Goal: Information Seeking & Learning: Learn about a topic

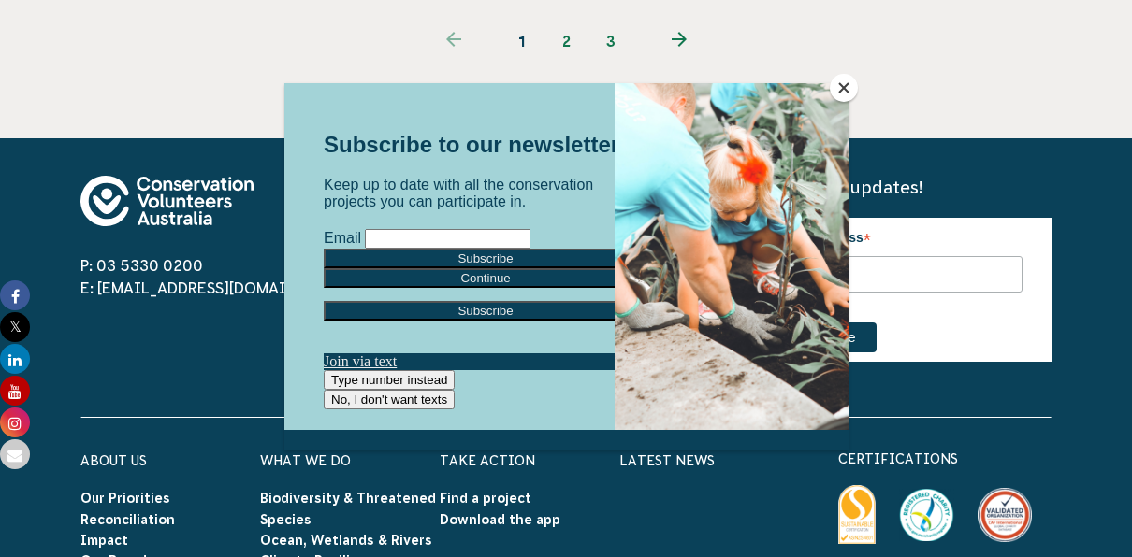
scroll to position [2398, 0]
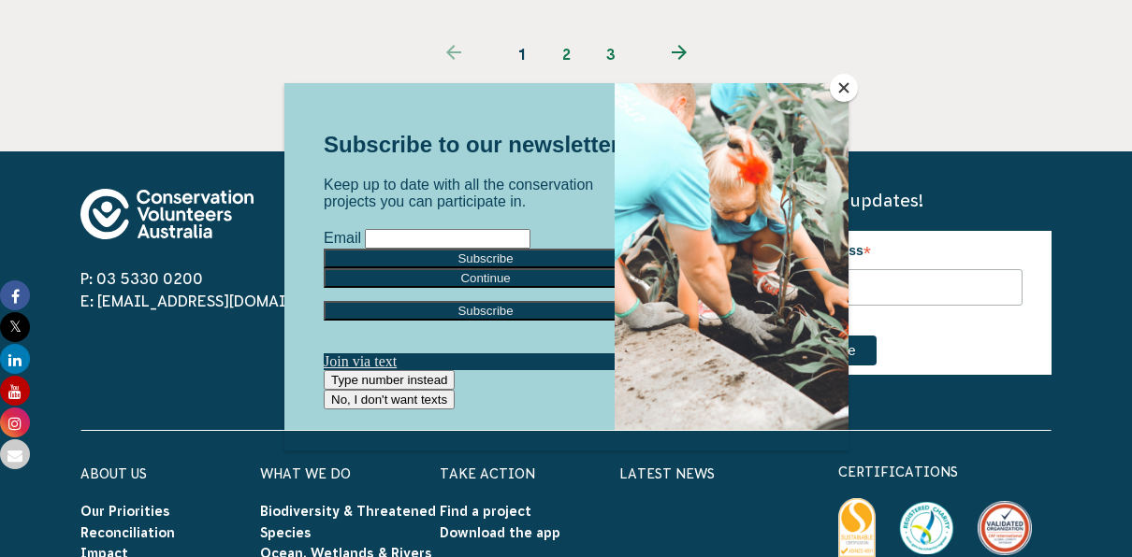
click at [831, 219] on div at bounding box center [731, 256] width 234 height 347
click at [843, 86] on button "Close" at bounding box center [844, 88] width 28 height 28
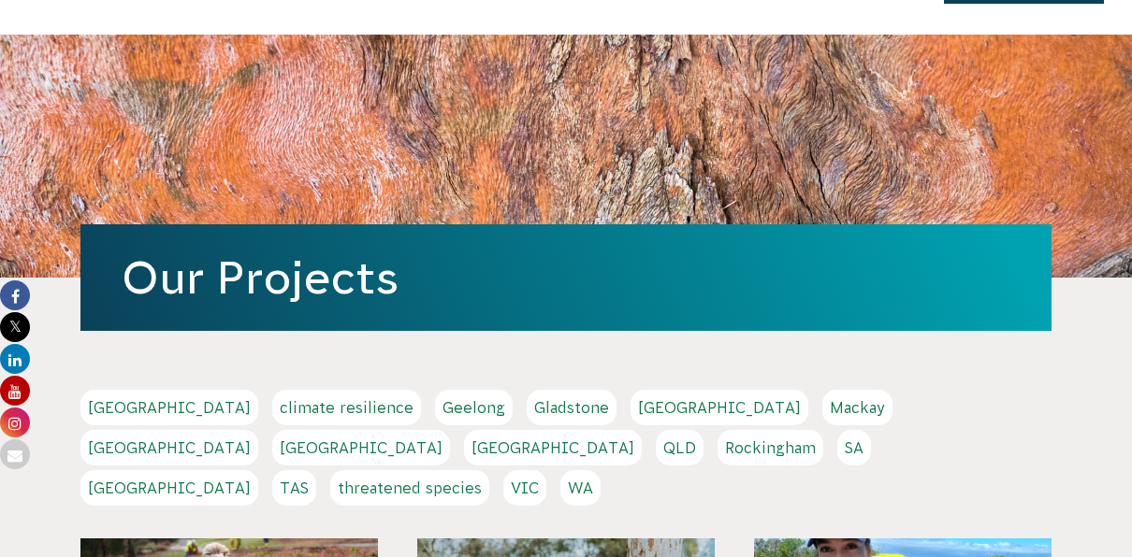
scroll to position [0, 0]
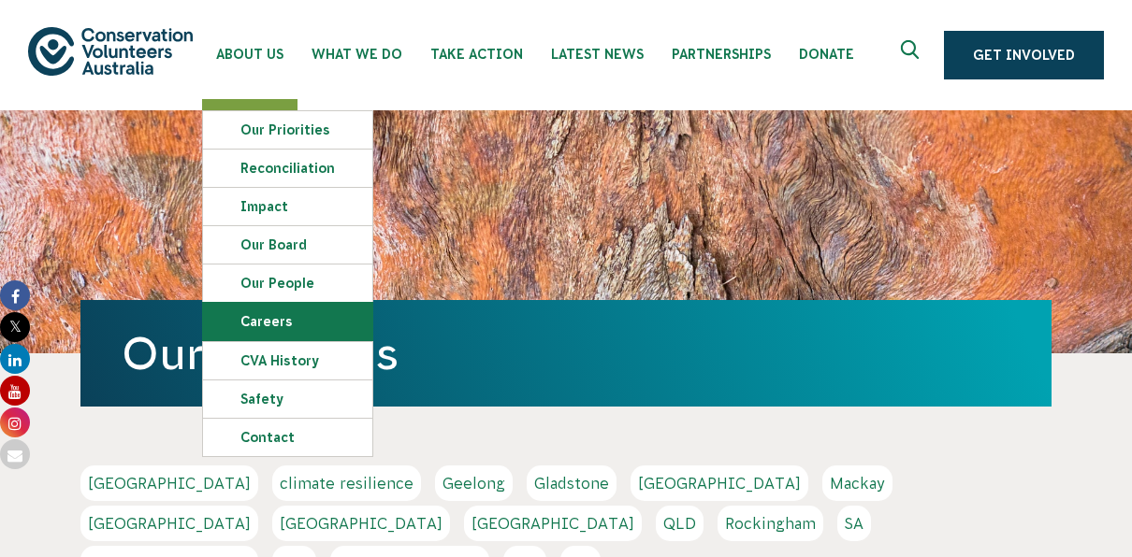
click at [270, 325] on link "Careers" at bounding box center [287, 321] width 169 height 37
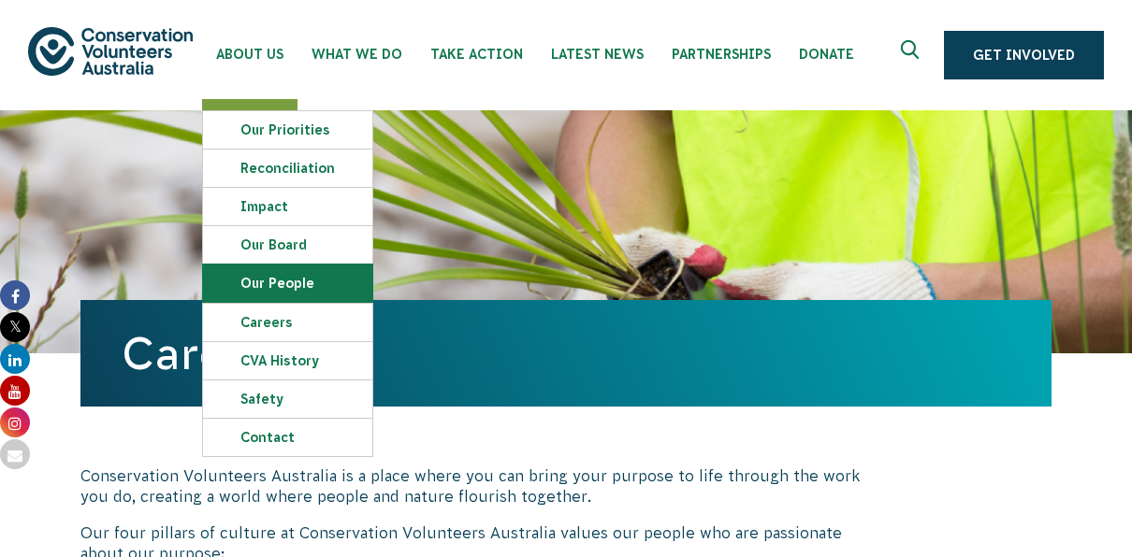
click at [278, 292] on link "Our People" at bounding box center [287, 283] width 169 height 37
